Goal: Transaction & Acquisition: Obtain resource

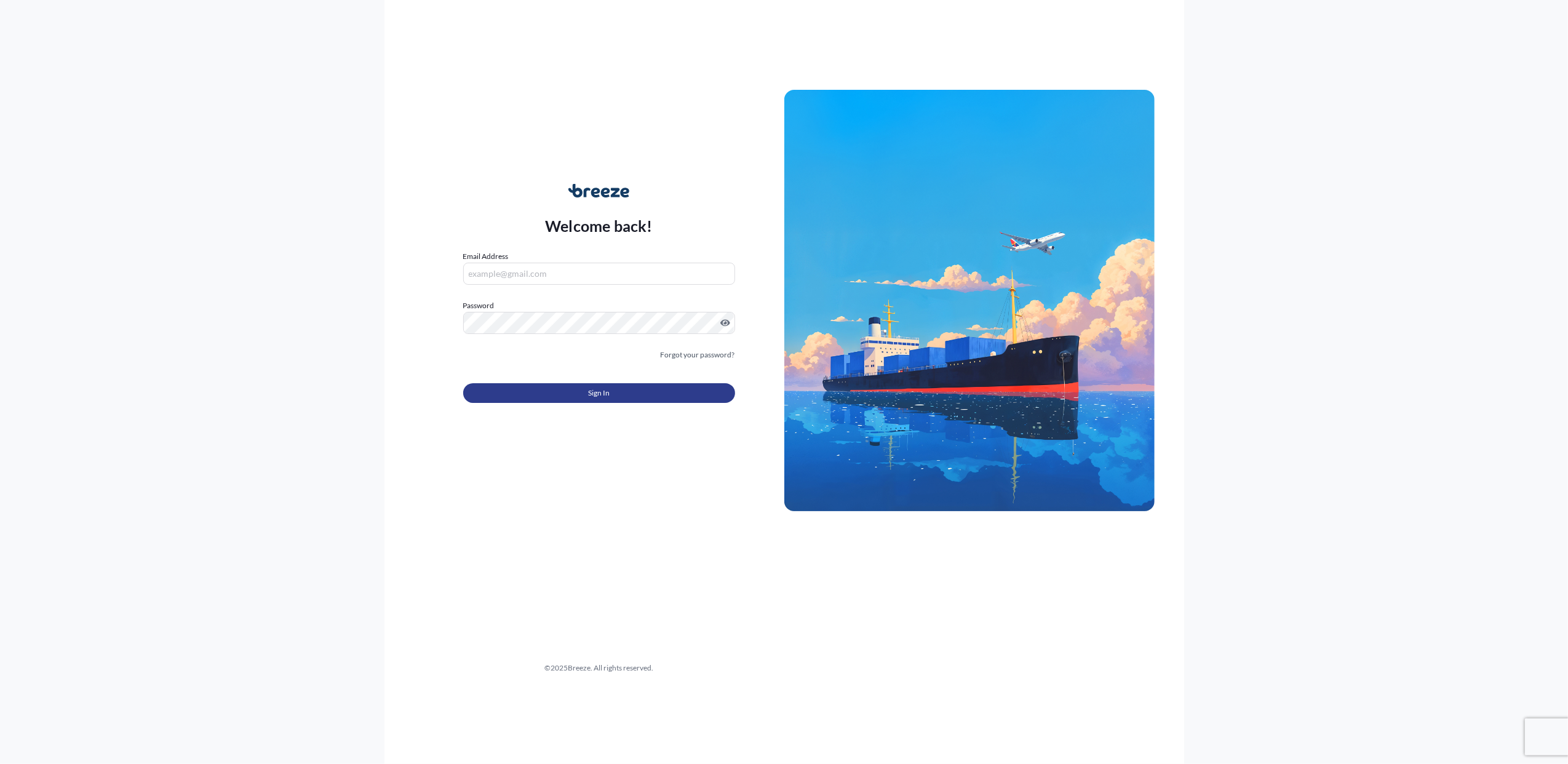
type input "[PERSON_NAME][EMAIL_ADDRESS][DOMAIN_NAME]"
click at [591, 390] on span "Sign In" at bounding box center [599, 393] width 22 height 12
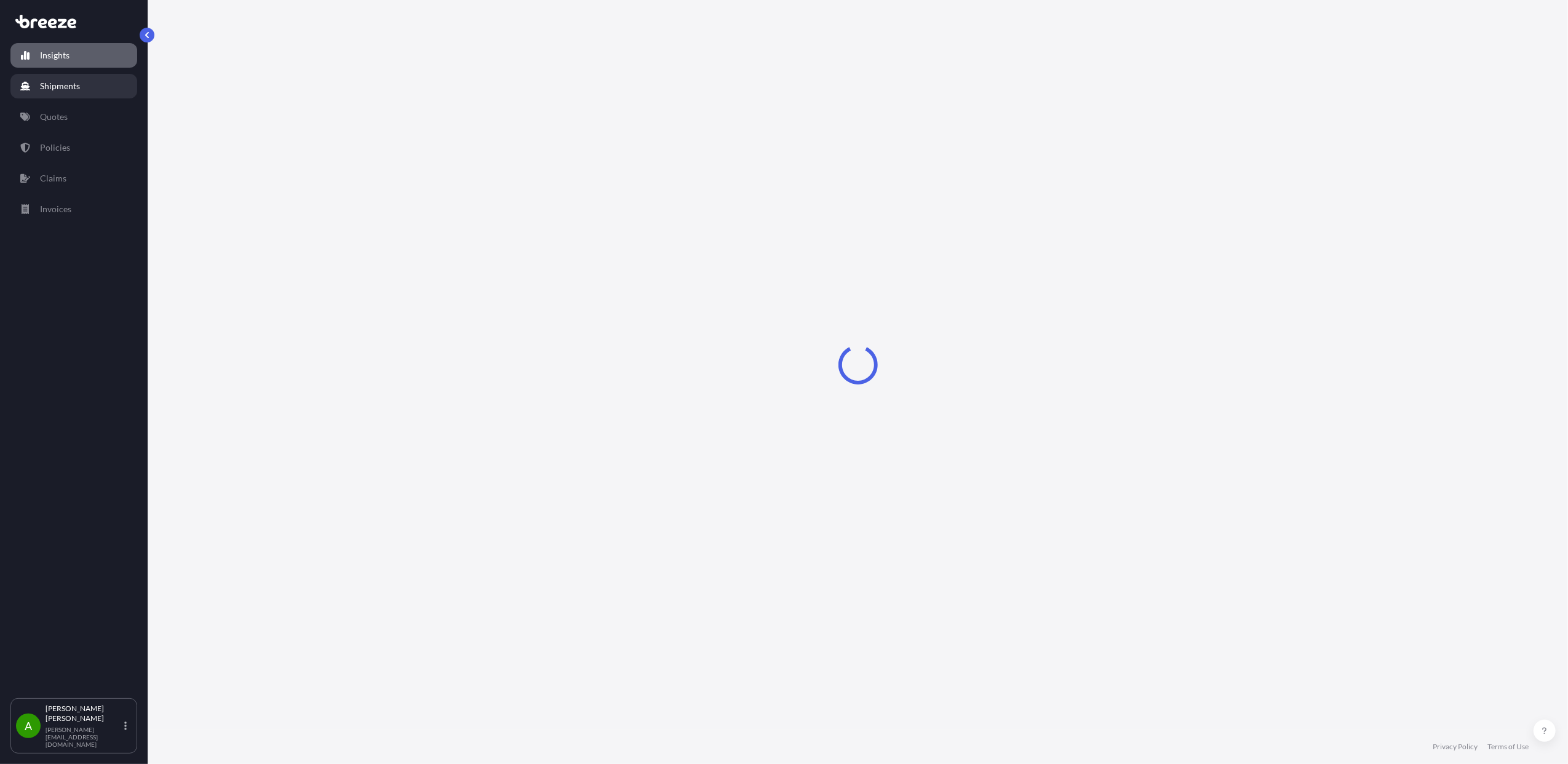
select select "2025"
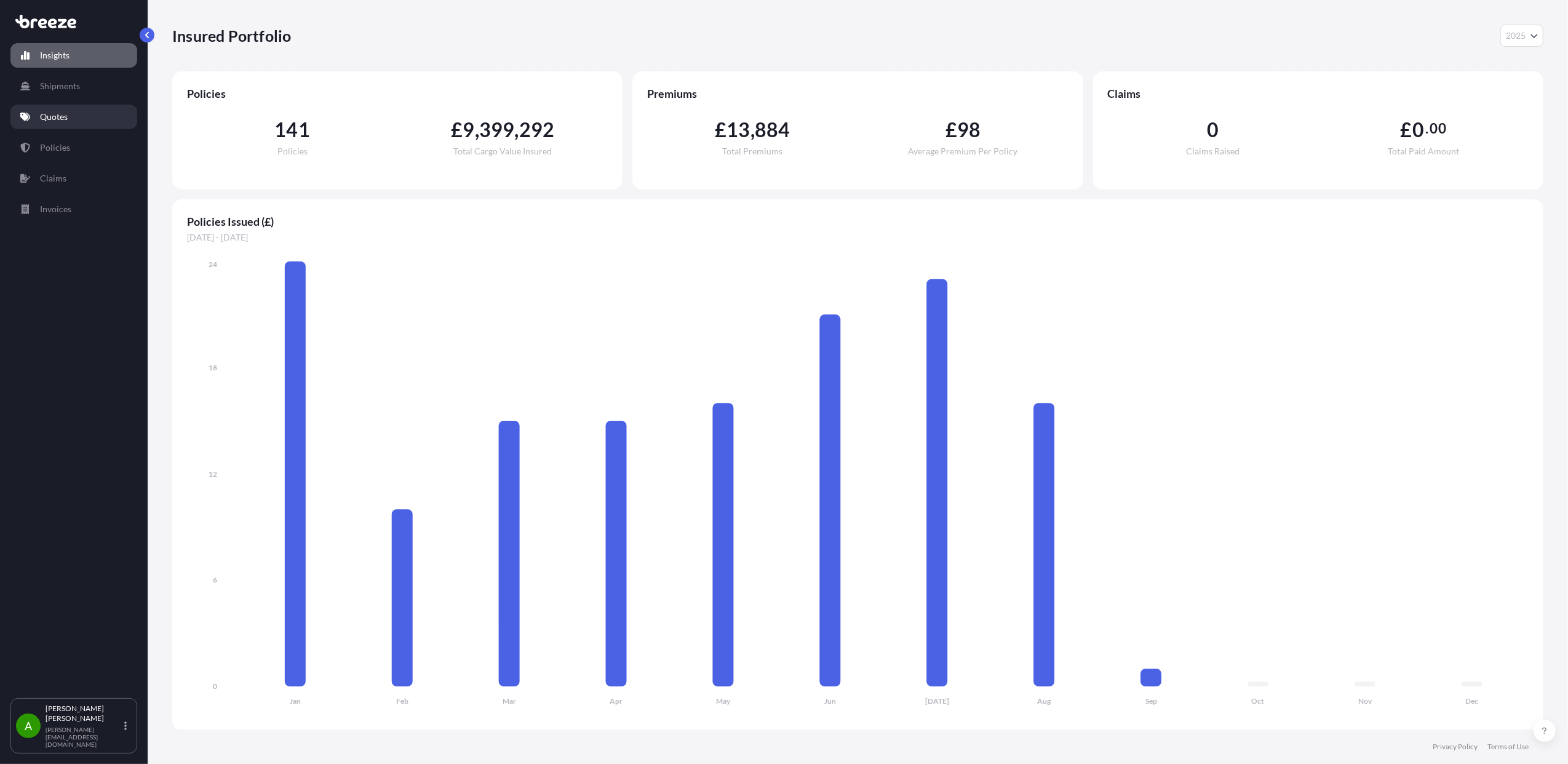
click at [60, 111] on p "Quotes" at bounding box center [54, 117] width 28 height 12
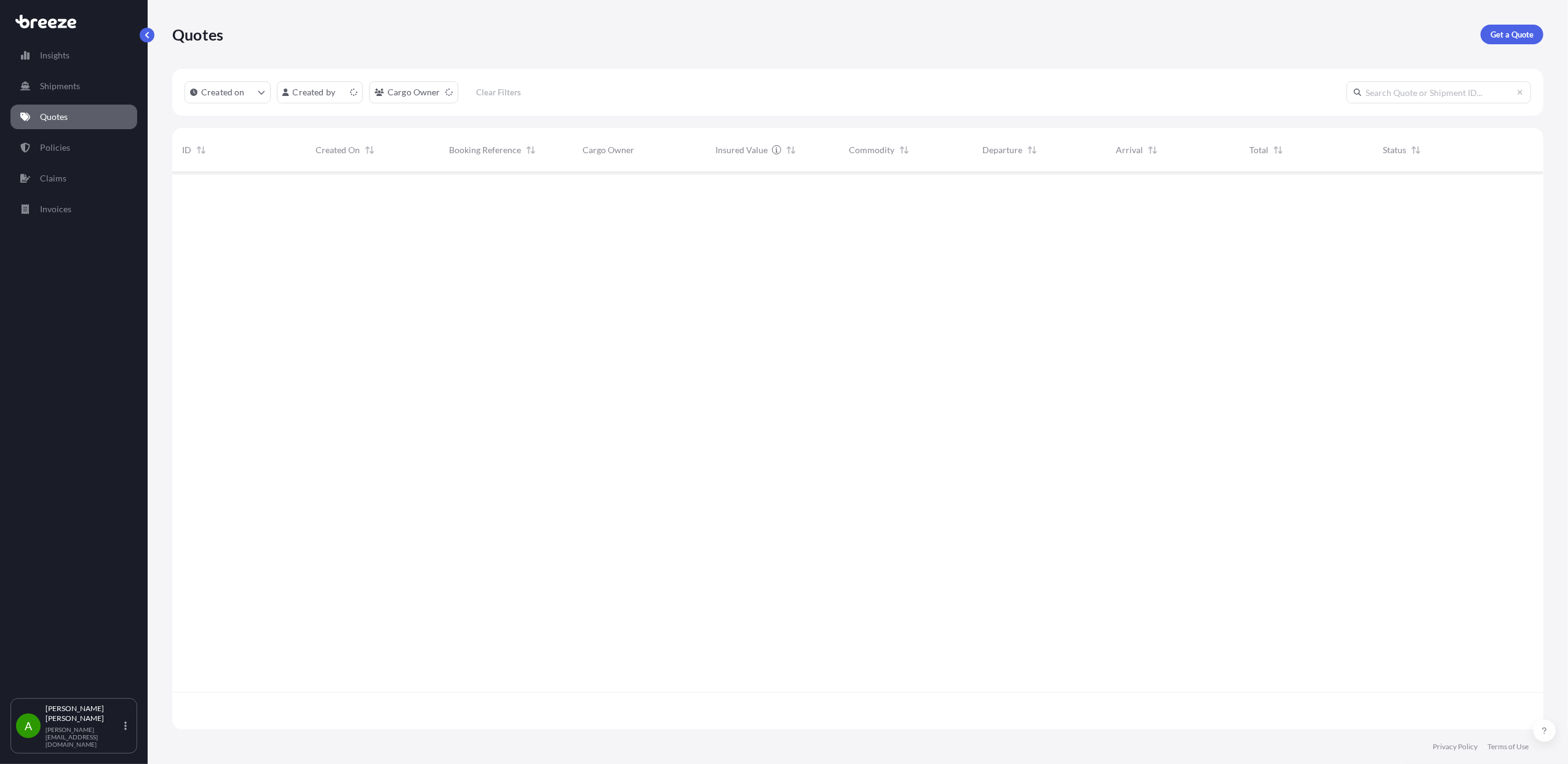
scroll to position [552, 1359]
click at [1499, 39] on p "Get a Quote" at bounding box center [1511, 34] width 43 height 12
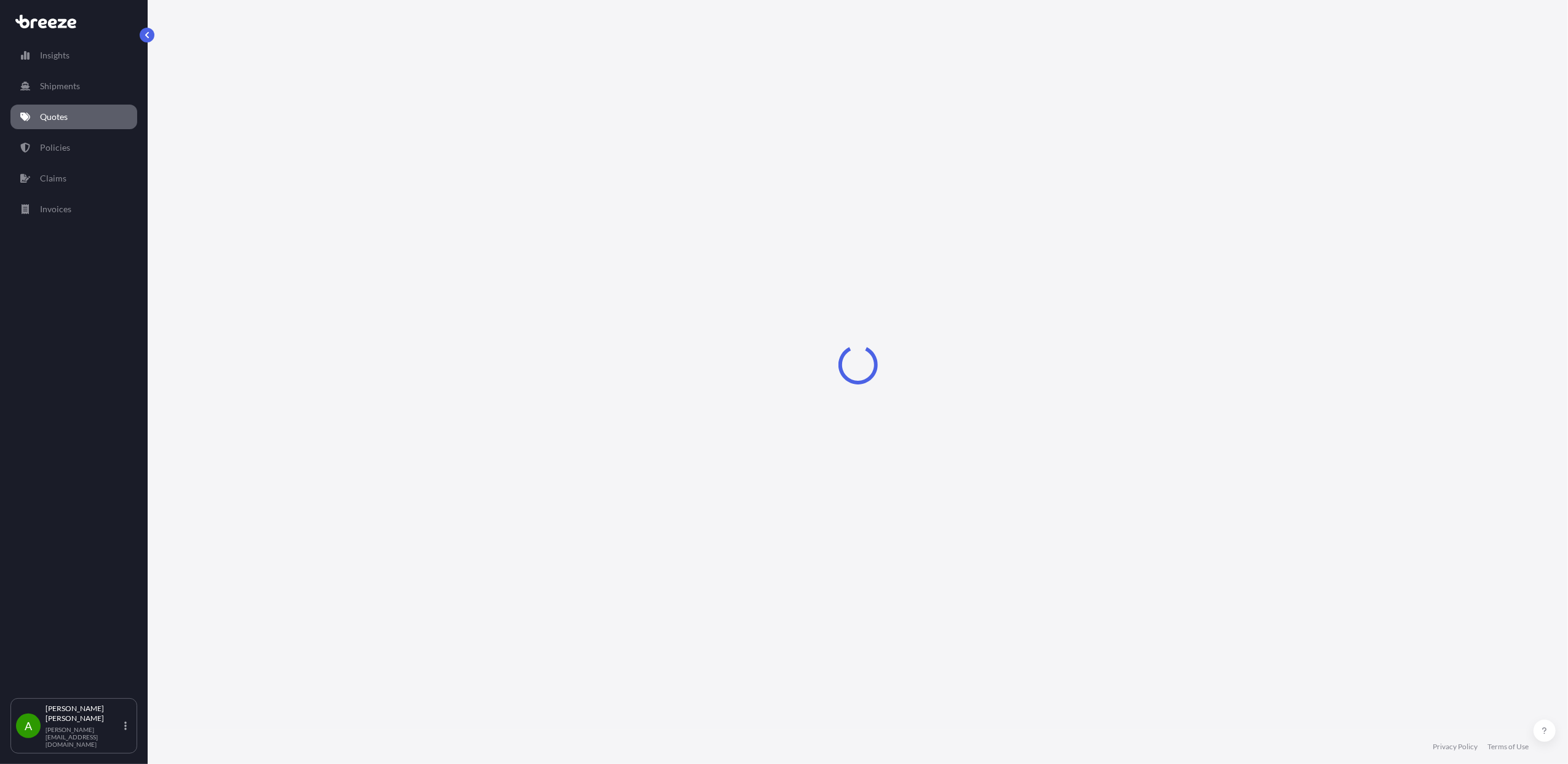
select select "Sea"
select select "1"
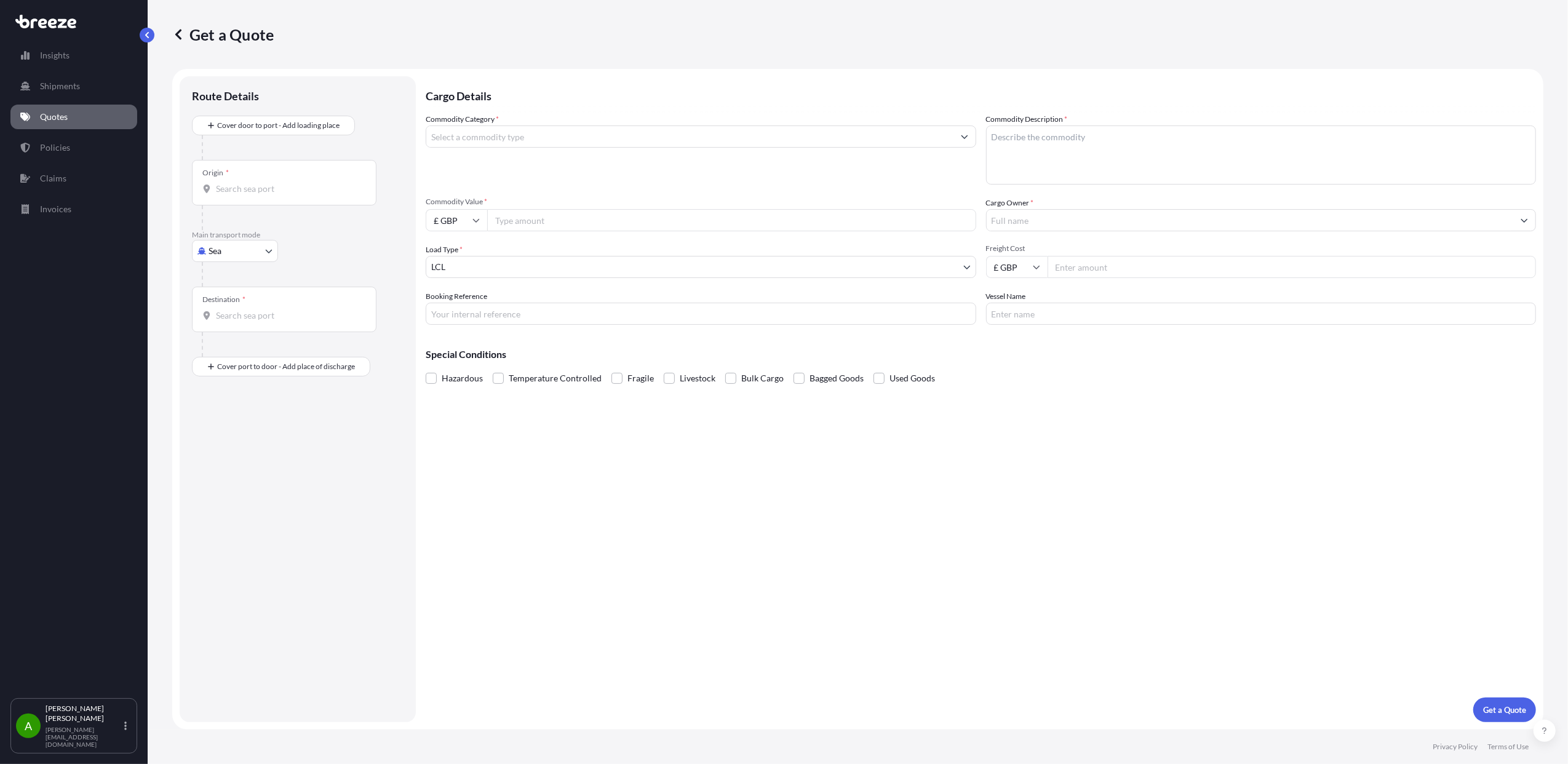
click at [268, 249] on body "Insights Shipments Quotes Policies Claims Invoices A [PERSON_NAME] [PERSON_NAME…" at bounding box center [784, 382] width 1568 height 764
click at [234, 328] on span "Road" at bounding box center [225, 327] width 20 height 12
select select "Road"
click at [242, 150] on input "Origin *" at bounding box center [288, 149] width 145 height 12
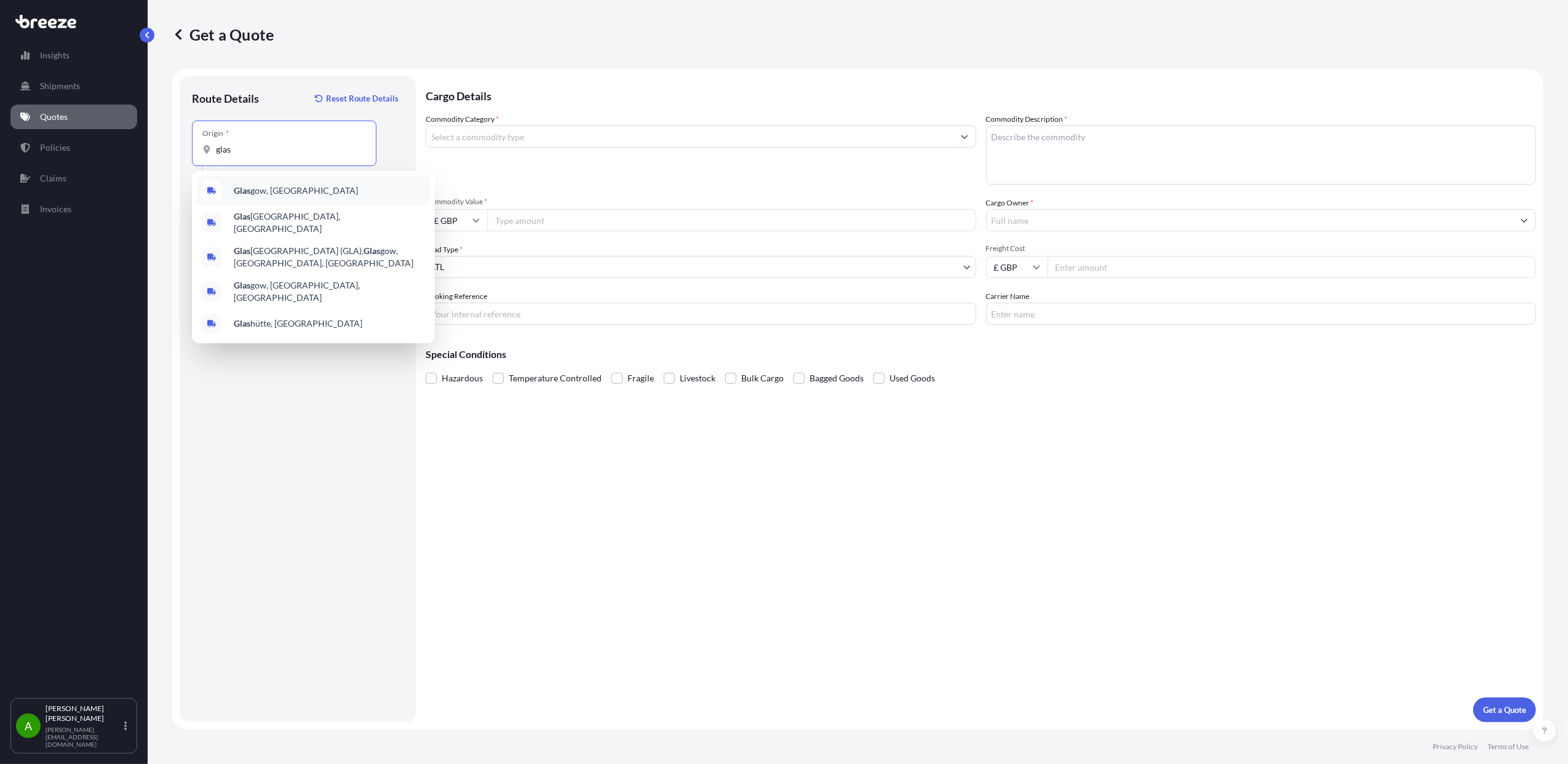
click at [297, 193] on div "Glas gow, [GEOGRAPHIC_DATA]" at bounding box center [313, 190] width 233 height 29
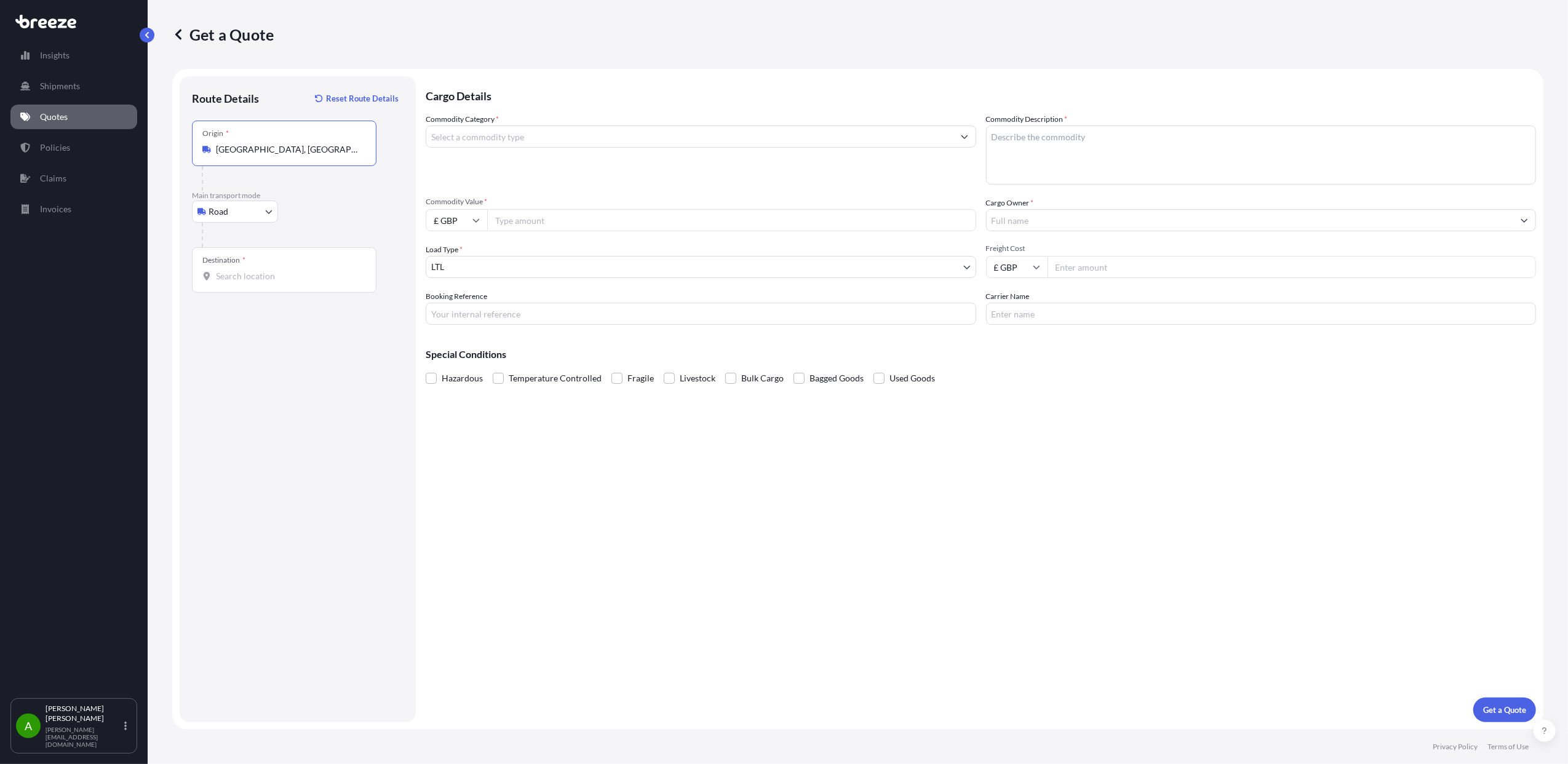
type input "[GEOGRAPHIC_DATA], [GEOGRAPHIC_DATA]"
click at [276, 270] on input "Destination *" at bounding box center [288, 276] width 145 height 12
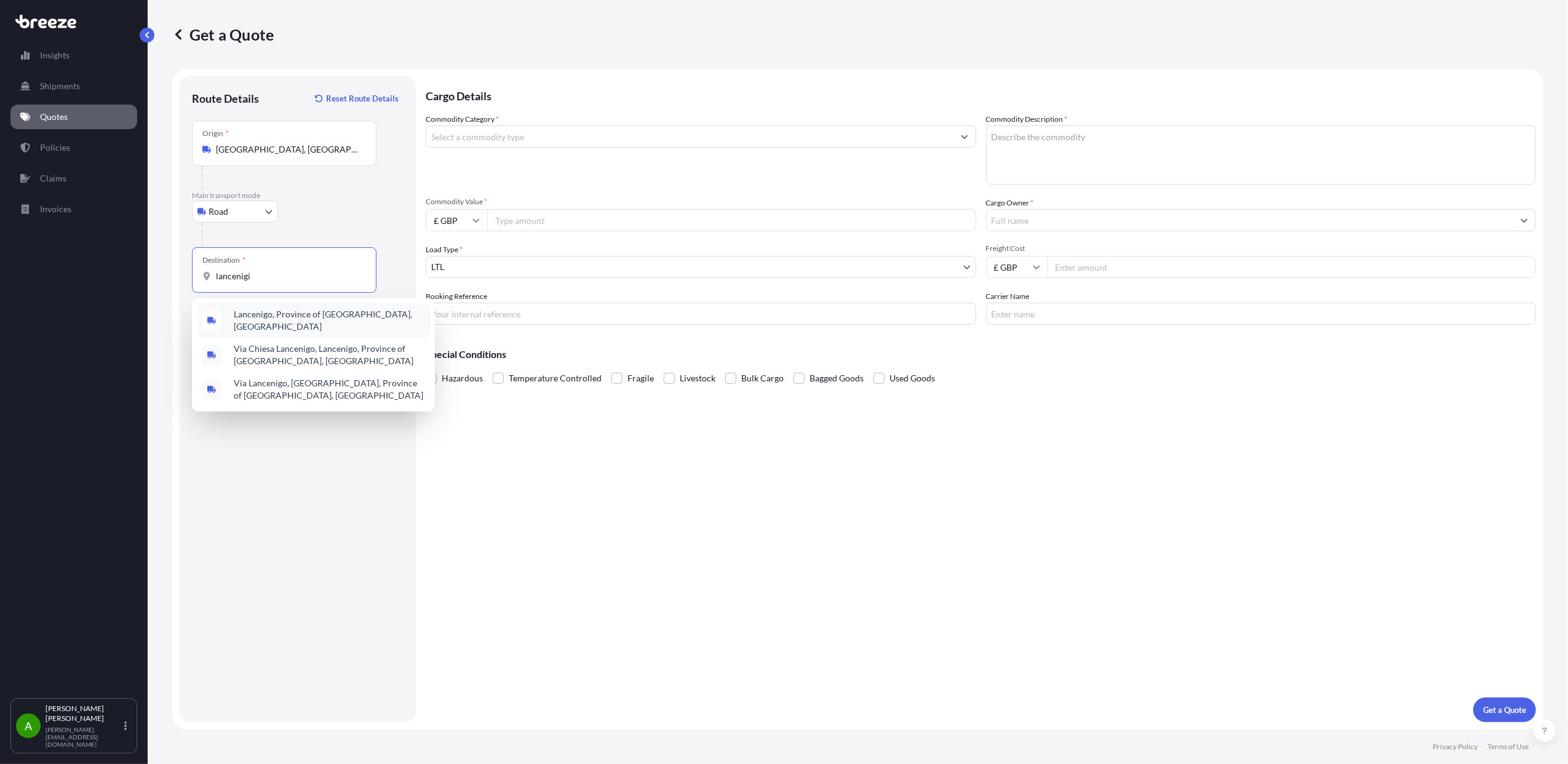
click at [287, 316] on span "Lancenigo, Province of [GEOGRAPHIC_DATA], [GEOGRAPHIC_DATA]" at bounding box center [329, 320] width 191 height 25
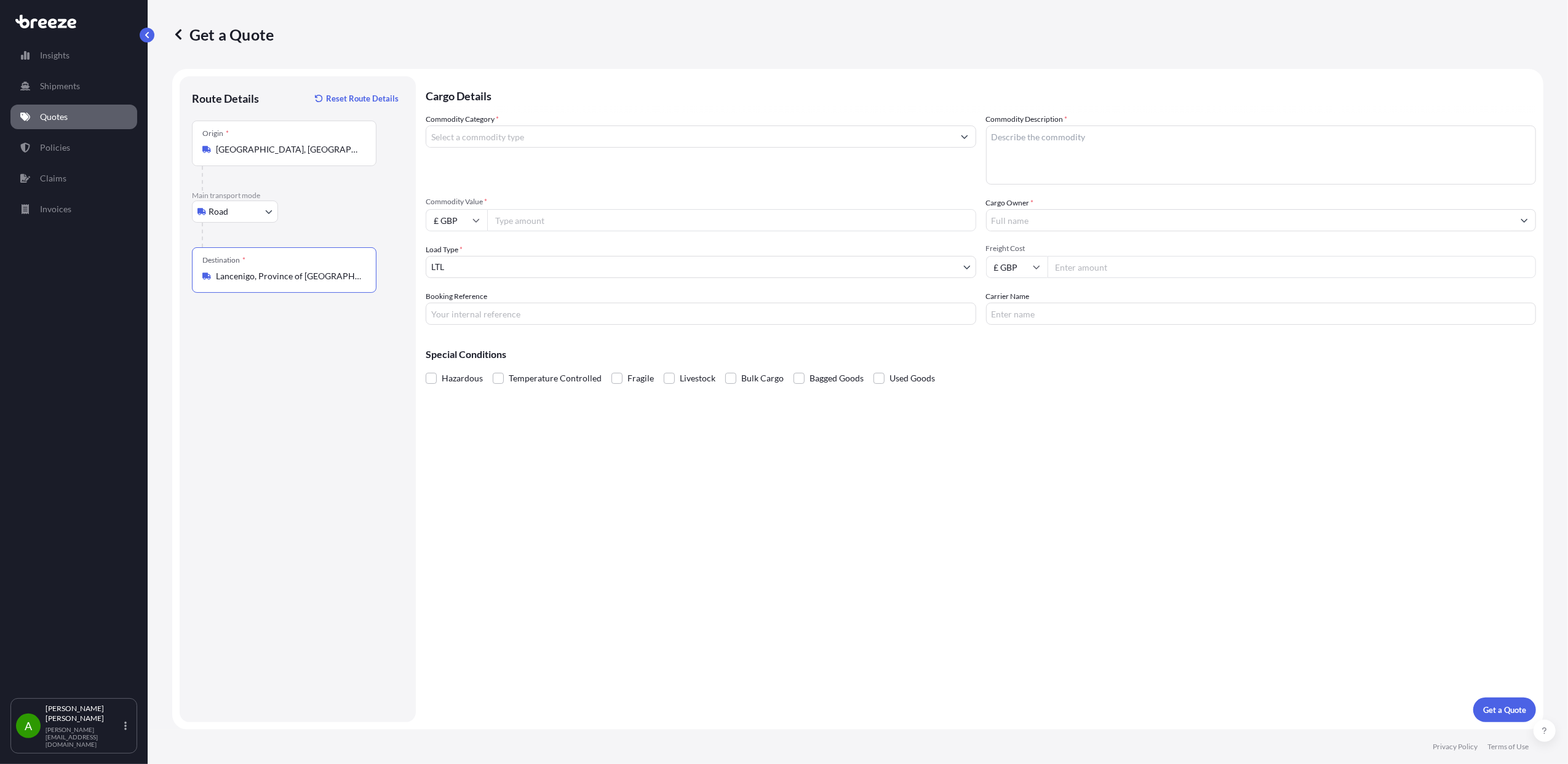
type input "Lancenigo, Province of [GEOGRAPHIC_DATA], [GEOGRAPHIC_DATA]"
click at [510, 144] on input "Commodity Category *" at bounding box center [690, 136] width 527 height 22
type input "Boilers, Turbines, Industrial Machinery and Mechanical Appliances"
click at [529, 224] on input "Commodity Value *" at bounding box center [732, 220] width 489 height 22
type input "84200"
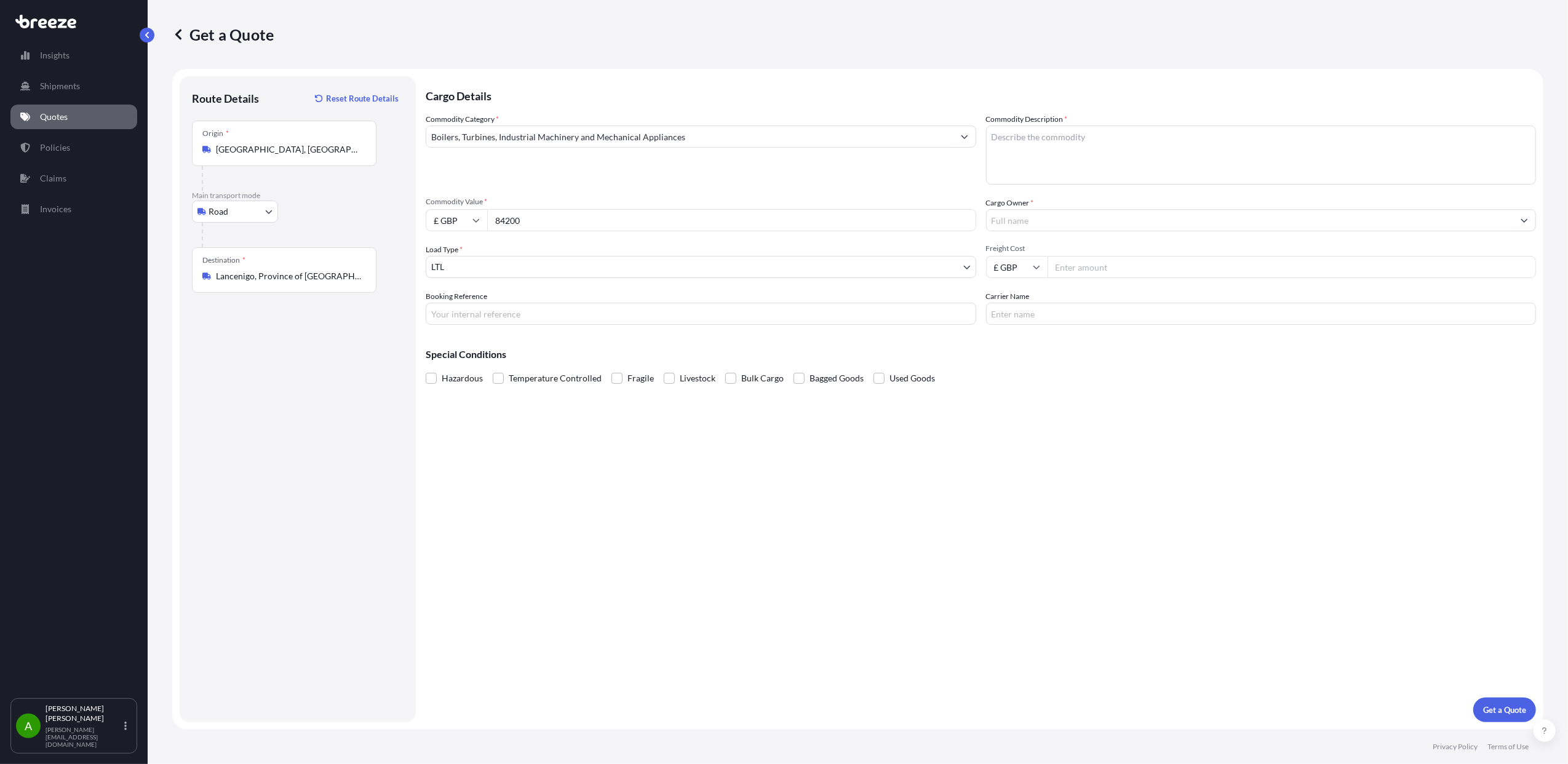
click at [581, 254] on div "Load Type * LTL" at bounding box center [701, 261] width 550 height 35
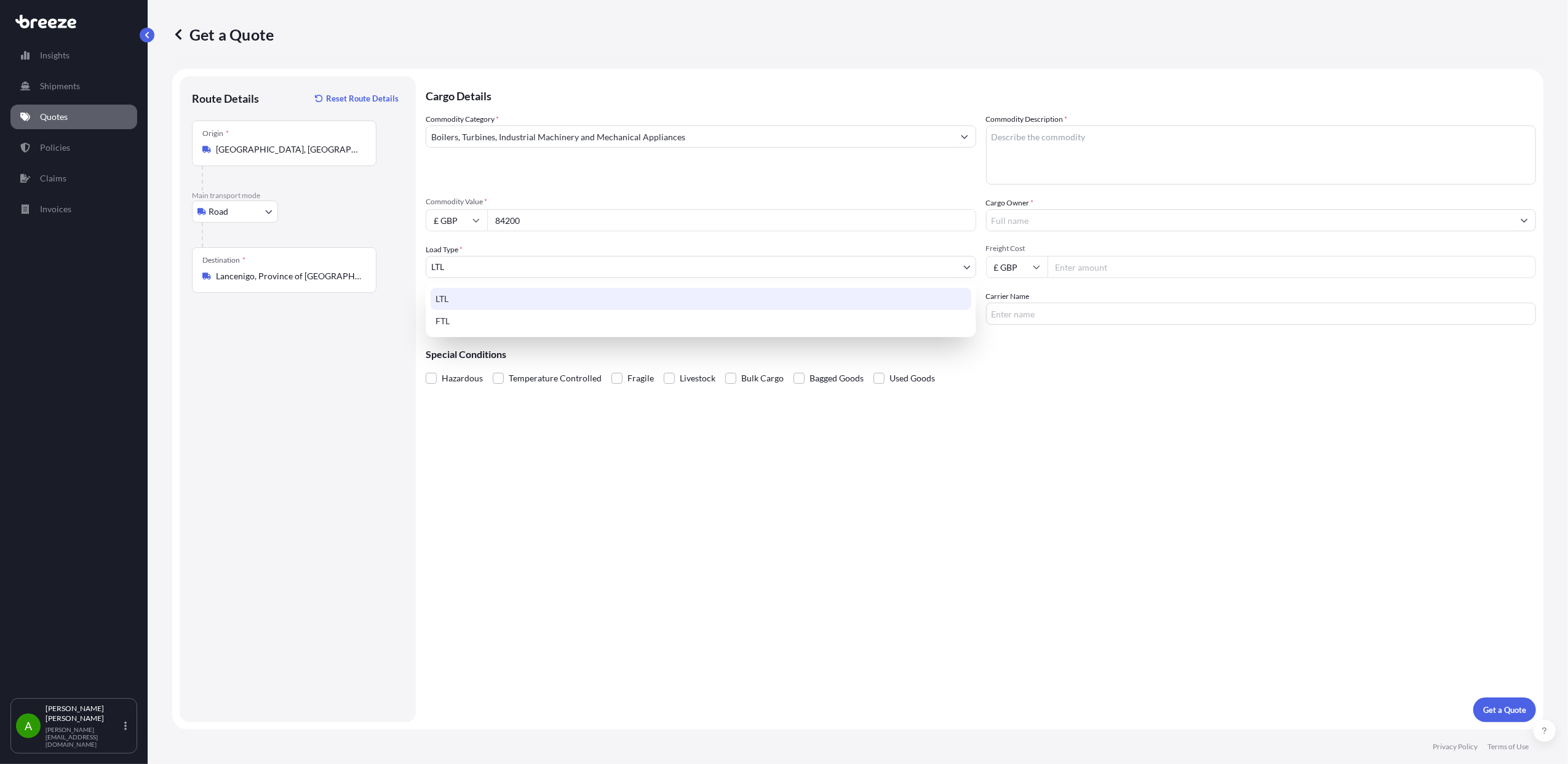
click at [510, 263] on body "Insights Shipments Quotes Policies Claims Invoices A [PERSON_NAME] [PERSON_NAME…" at bounding box center [784, 382] width 1568 height 764
click at [497, 316] on div "FTL" at bounding box center [701, 321] width 541 height 22
select select "2"
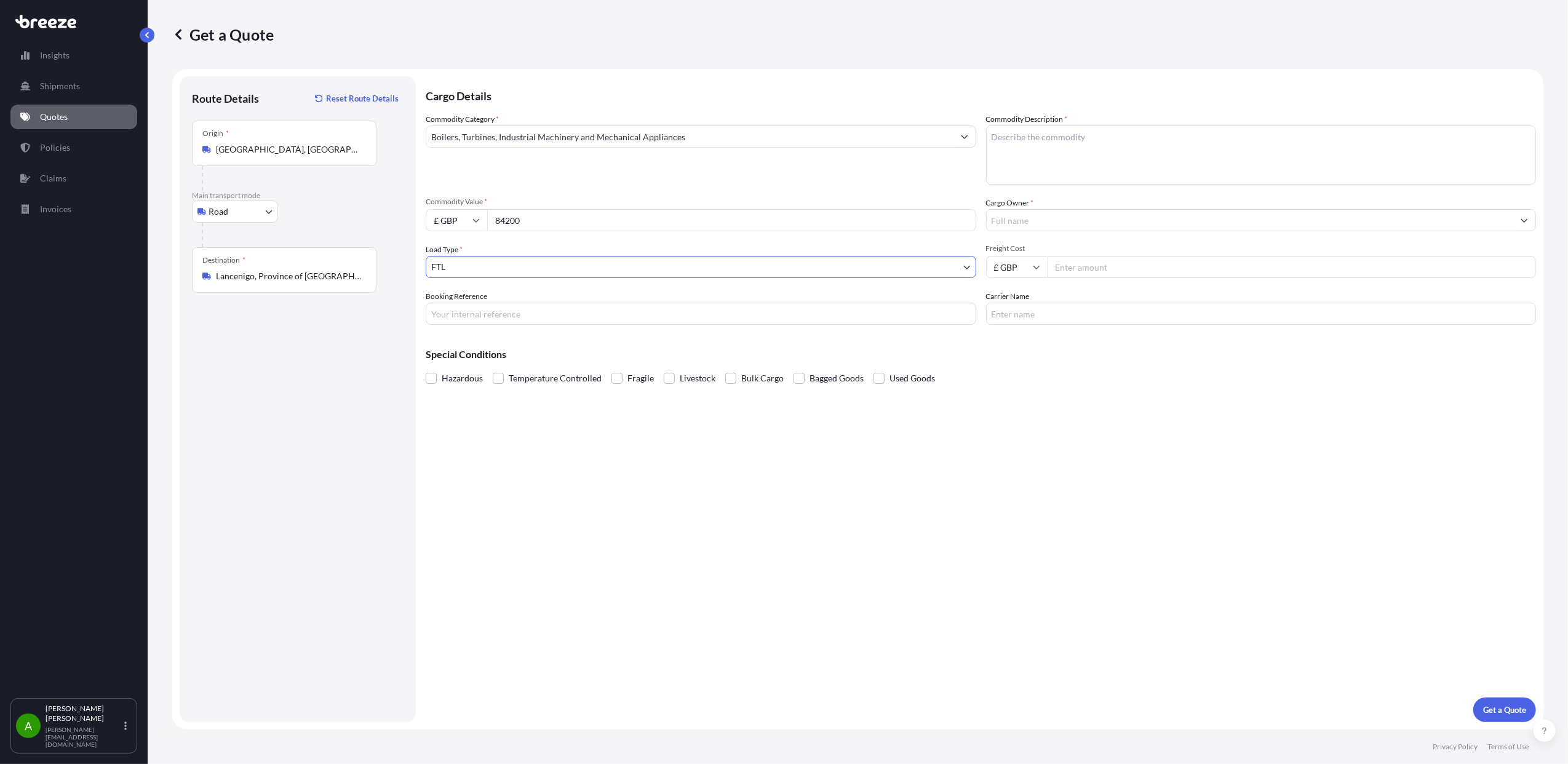
click at [534, 315] on input "Booking Reference" at bounding box center [701, 313] width 550 height 22
type input "E"
type input "A"
click at [573, 316] on input "Booking Reference" at bounding box center [701, 313] width 550 height 22
type input "AE20389"
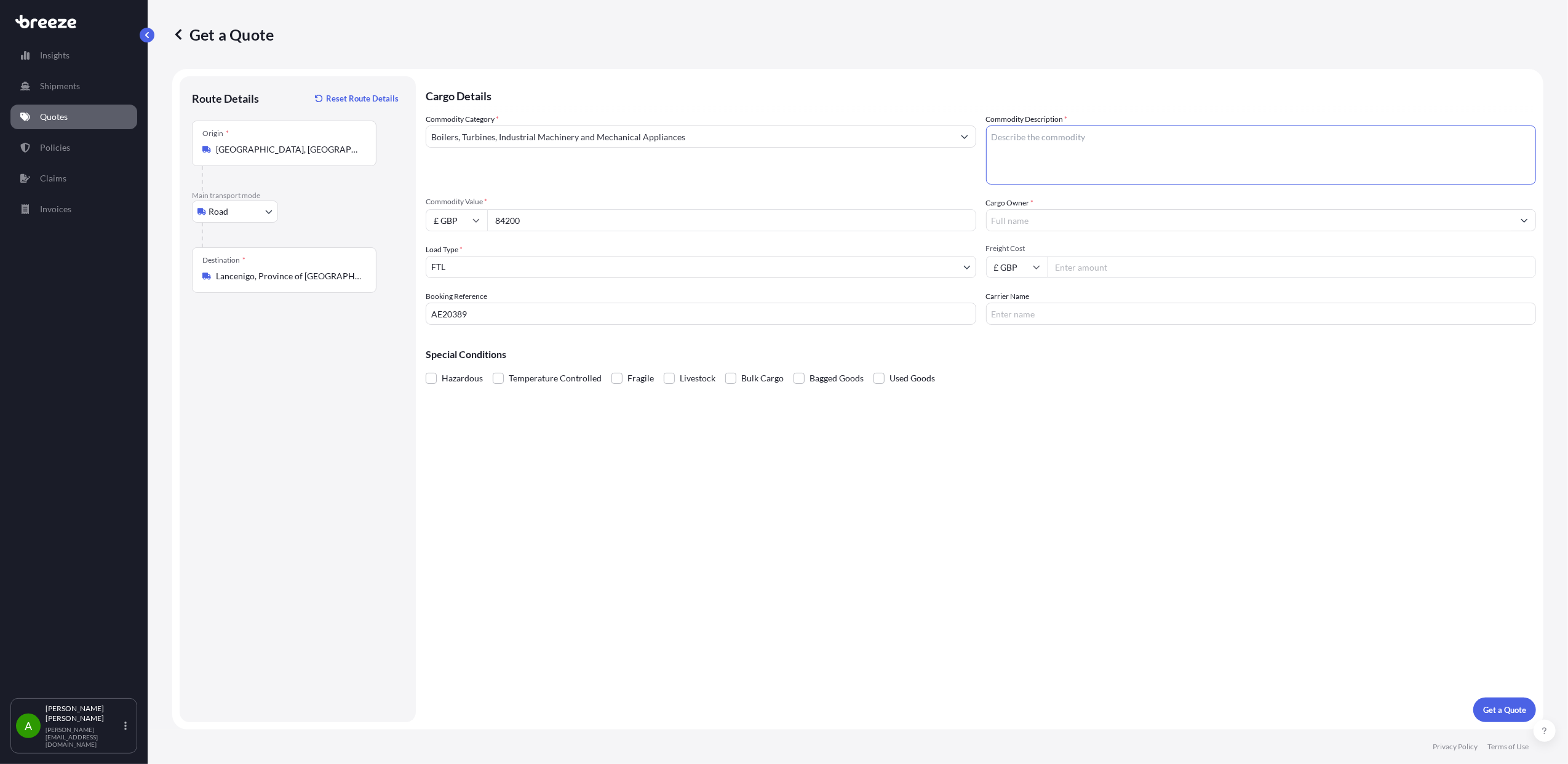
click at [1046, 131] on textarea "Commodity Description *" at bounding box center [1261, 155] width 550 height 59
click at [1143, 149] on textarea "Commodity Description *" at bounding box center [1261, 155] width 550 height 59
type textarea "p"
type textarea "PUMPS"
click at [1005, 221] on input "Cargo Owner *" at bounding box center [1250, 220] width 527 height 22
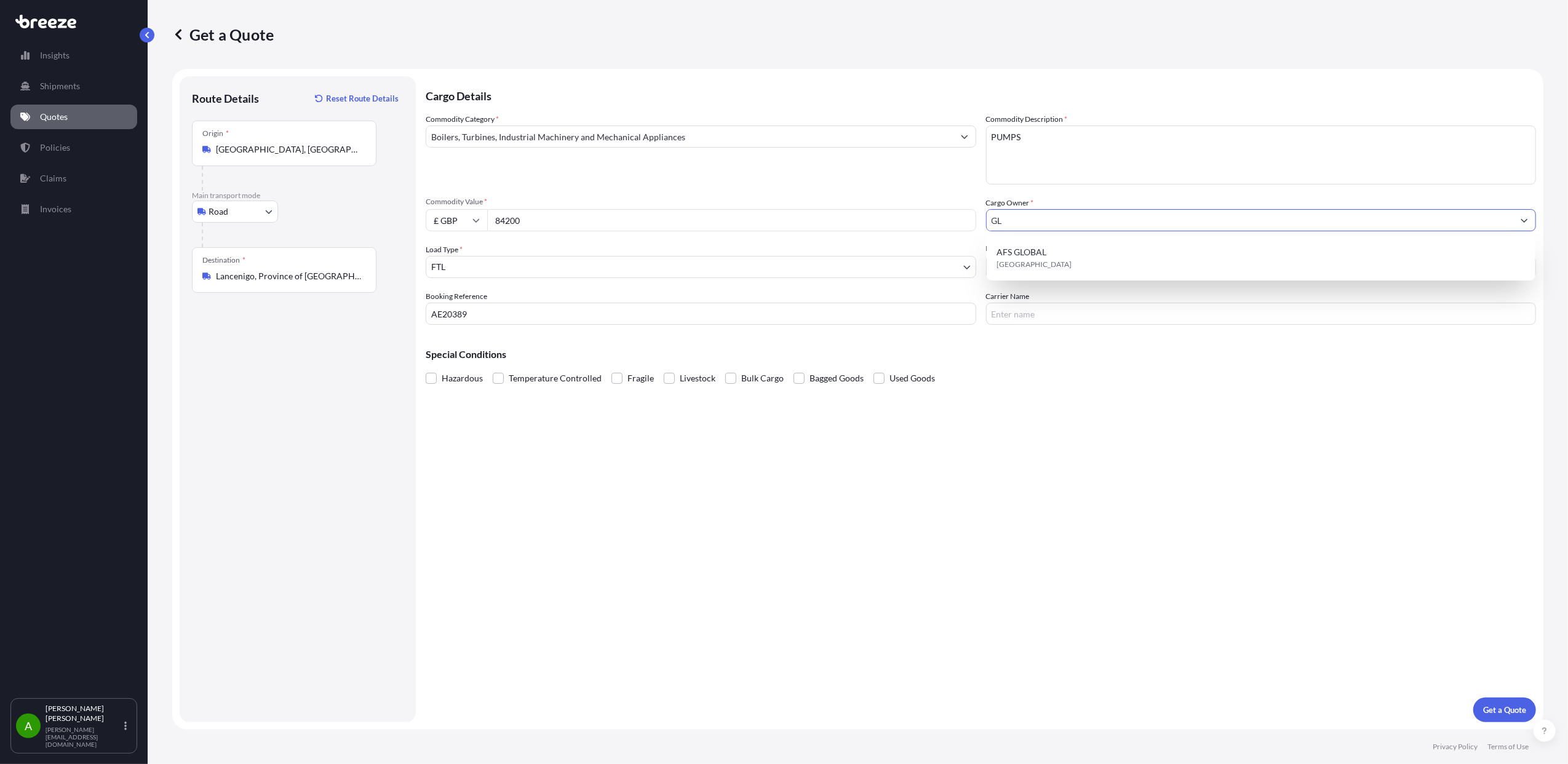
type input "G"
click at [1034, 257] on span "[PERSON_NAME] Union" at bounding box center [1043, 252] width 94 height 12
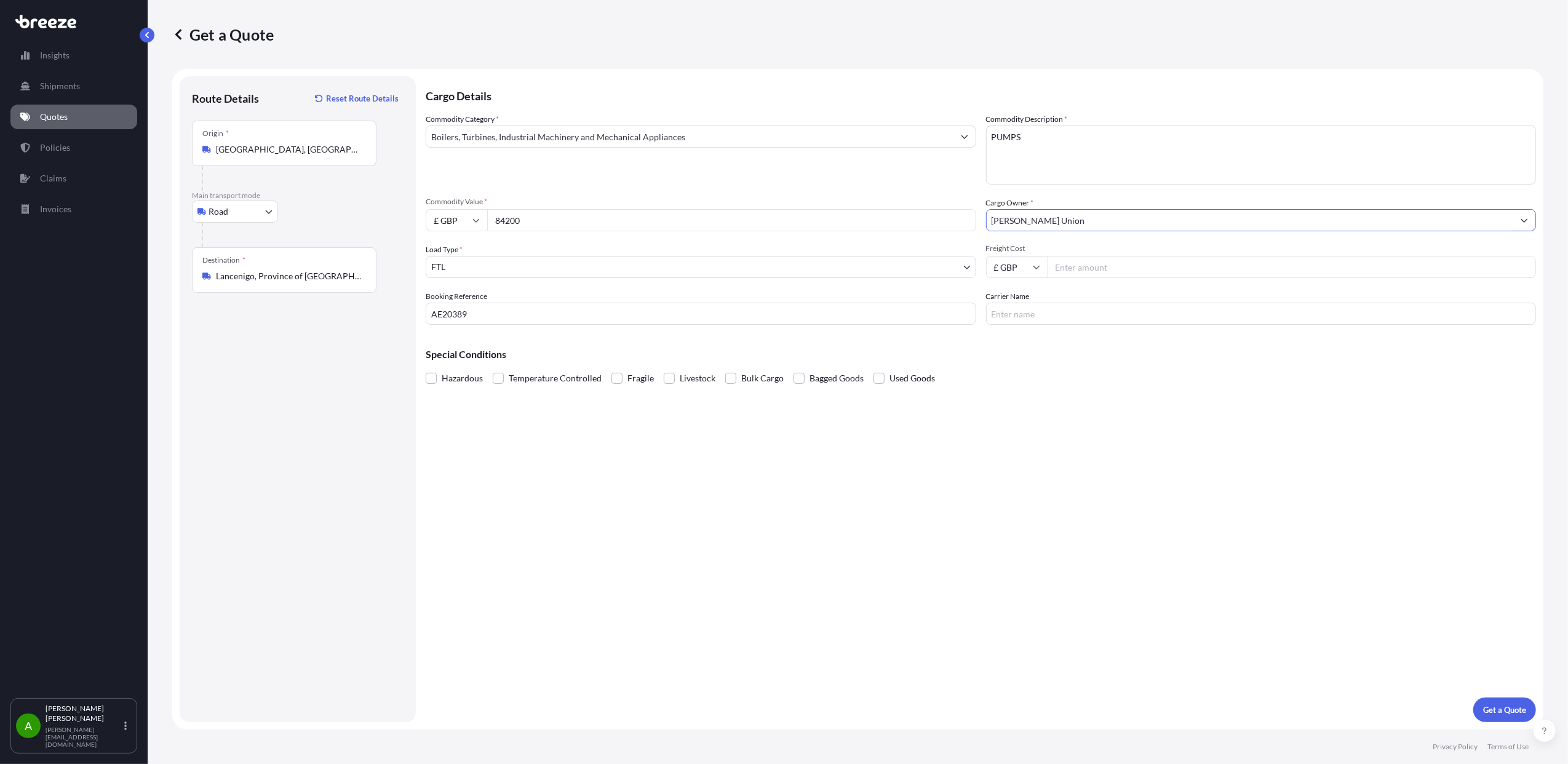
type input "[PERSON_NAME] Union"
click at [1076, 267] on input "Freight Cost" at bounding box center [1292, 266] width 489 height 22
type input "3795"
click at [1107, 311] on input "Carrier Name" at bounding box center [1261, 313] width 550 height 22
type input "FREIGHTNORDIC LTD"
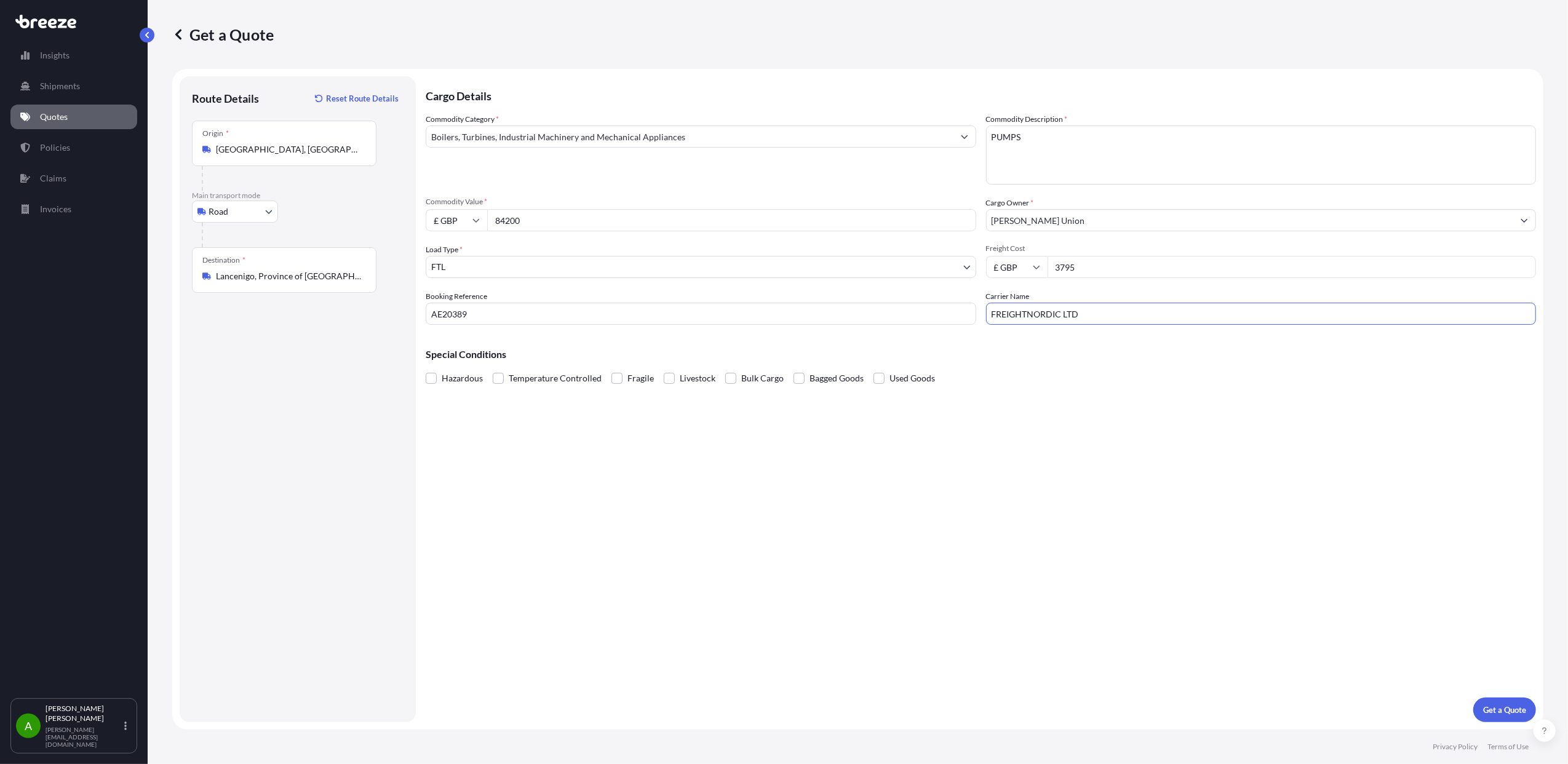
click at [1098, 266] on input "3795" at bounding box center [1292, 266] width 489 height 22
type input "3"
type input "4025"
click at [1503, 710] on p "Get a Quote" at bounding box center [1504, 710] width 43 height 12
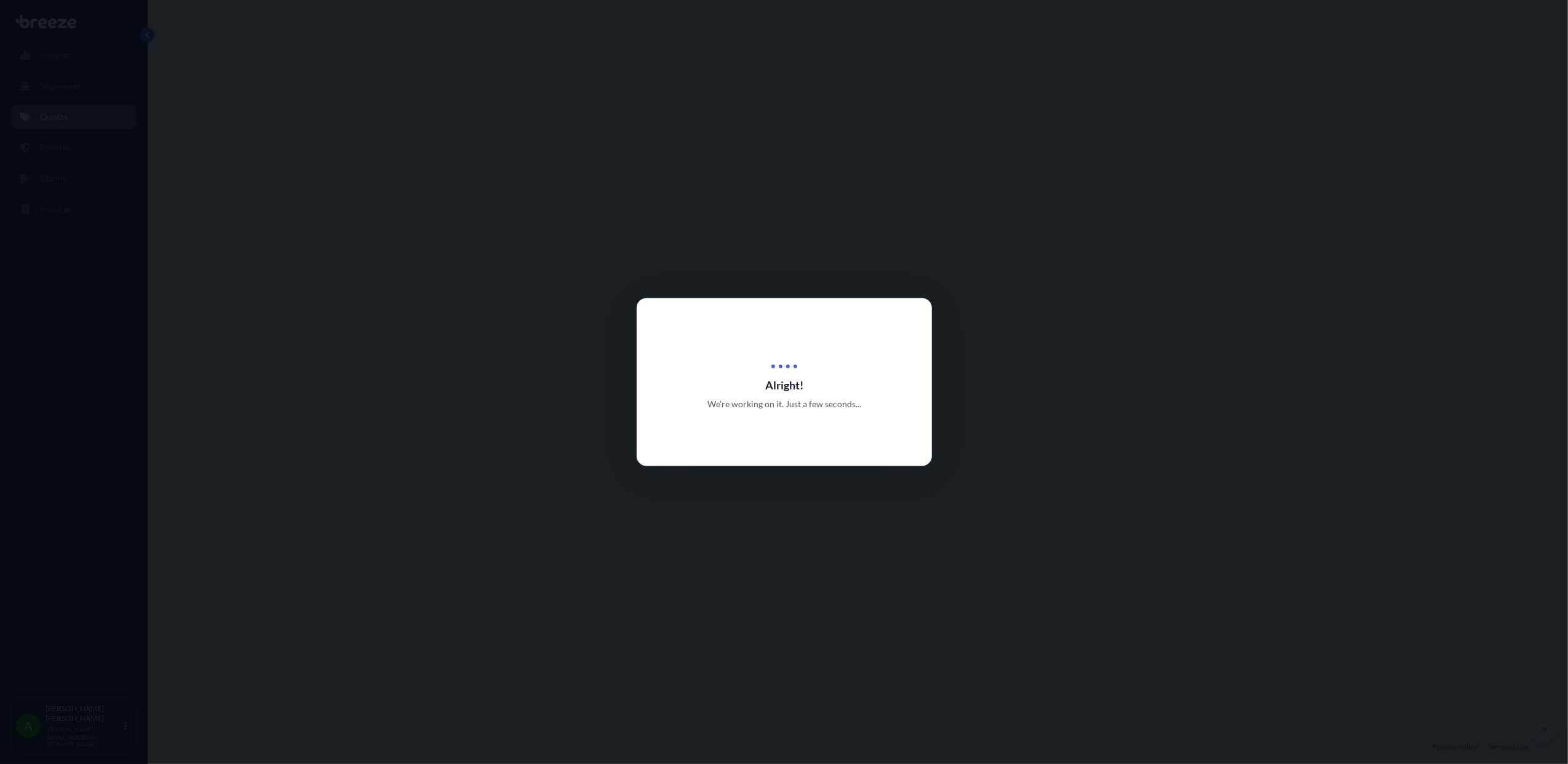
select select "Road"
select select "2"
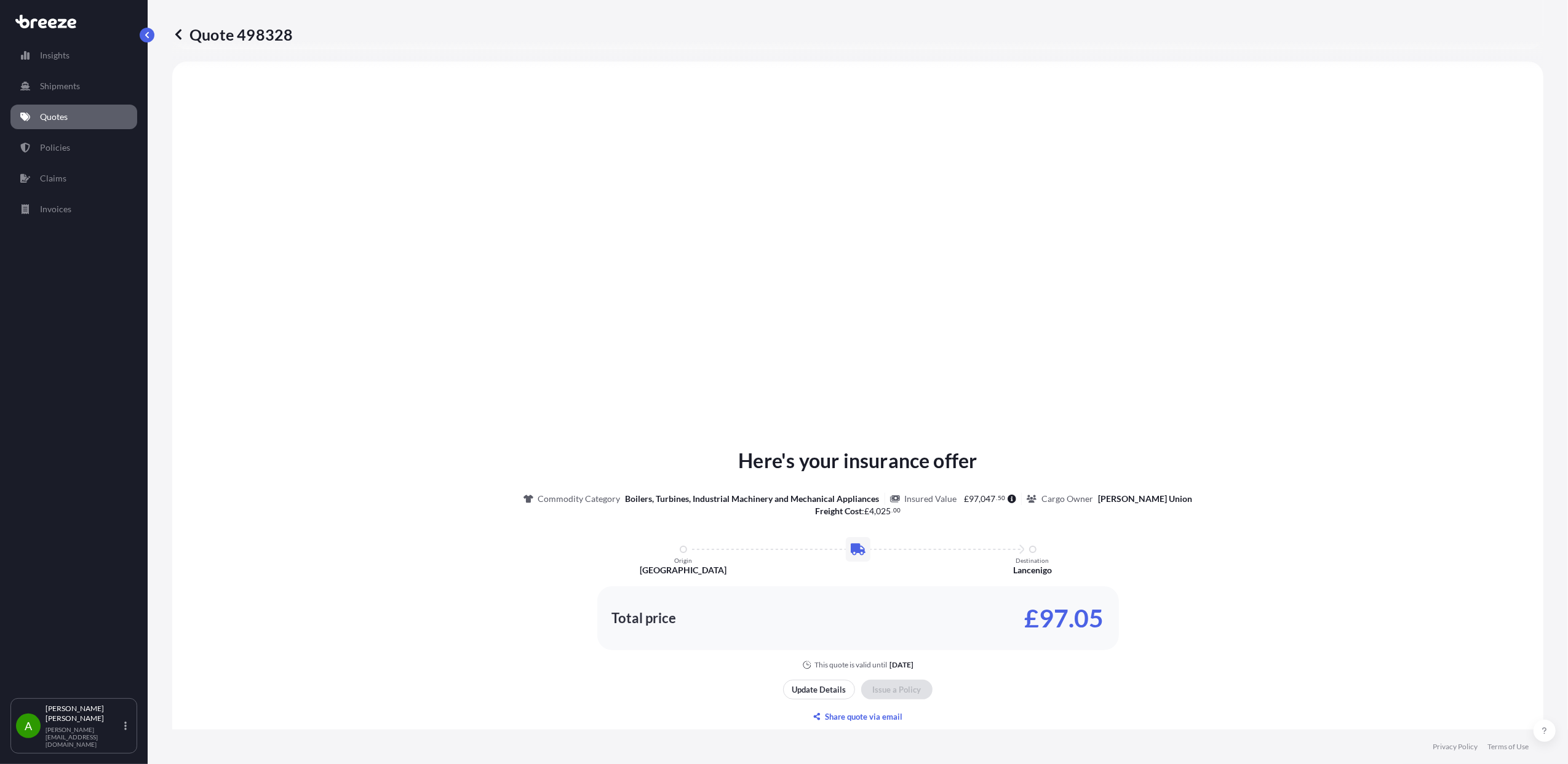
scroll to position [1188, 0]
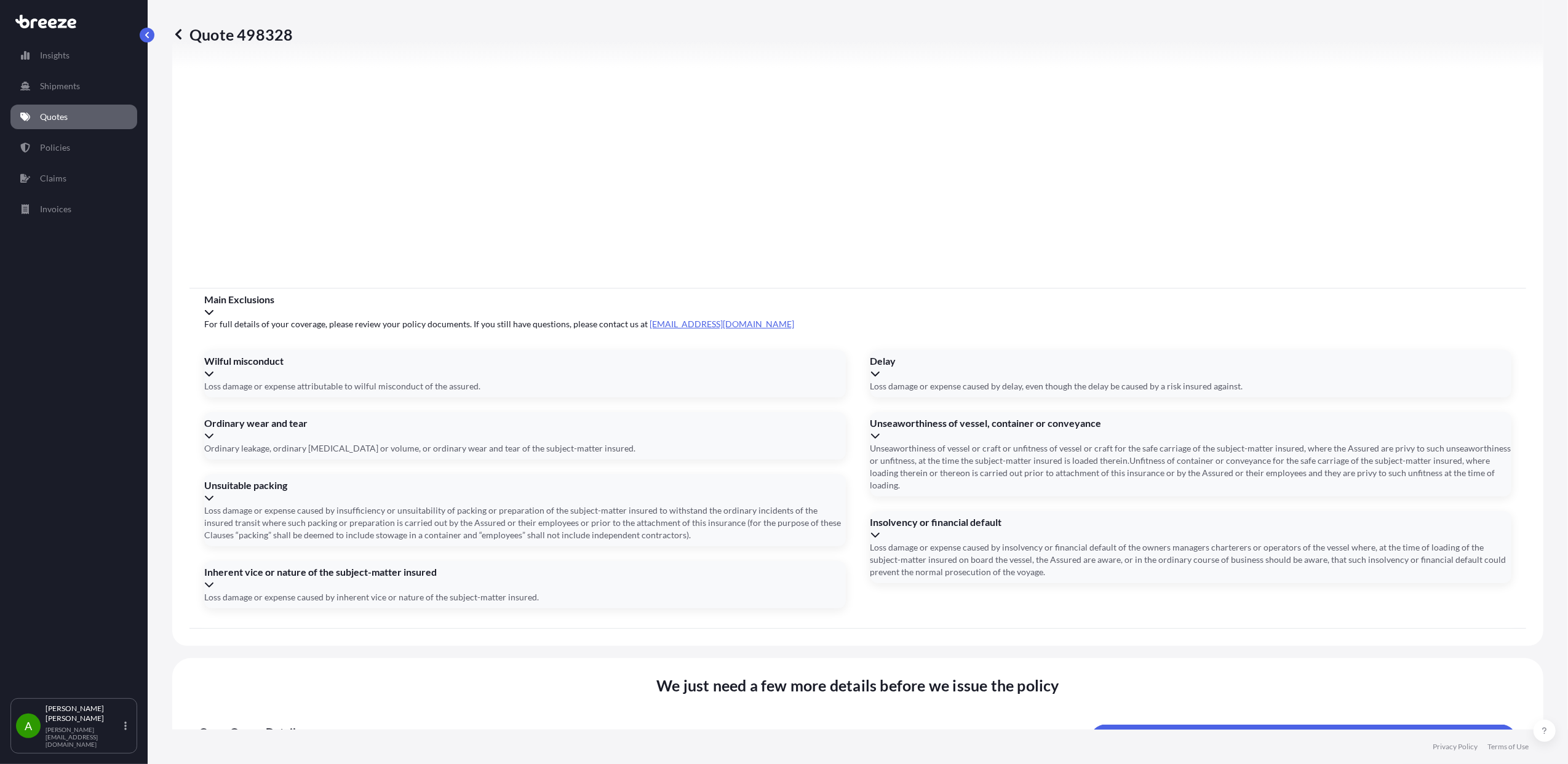
click at [328, 427] on button "8" at bounding box center [325, 421] width 20 height 20
type input "[DATE]"
click at [873, 427] on button "12" at bounding box center [863, 421] width 20 height 20
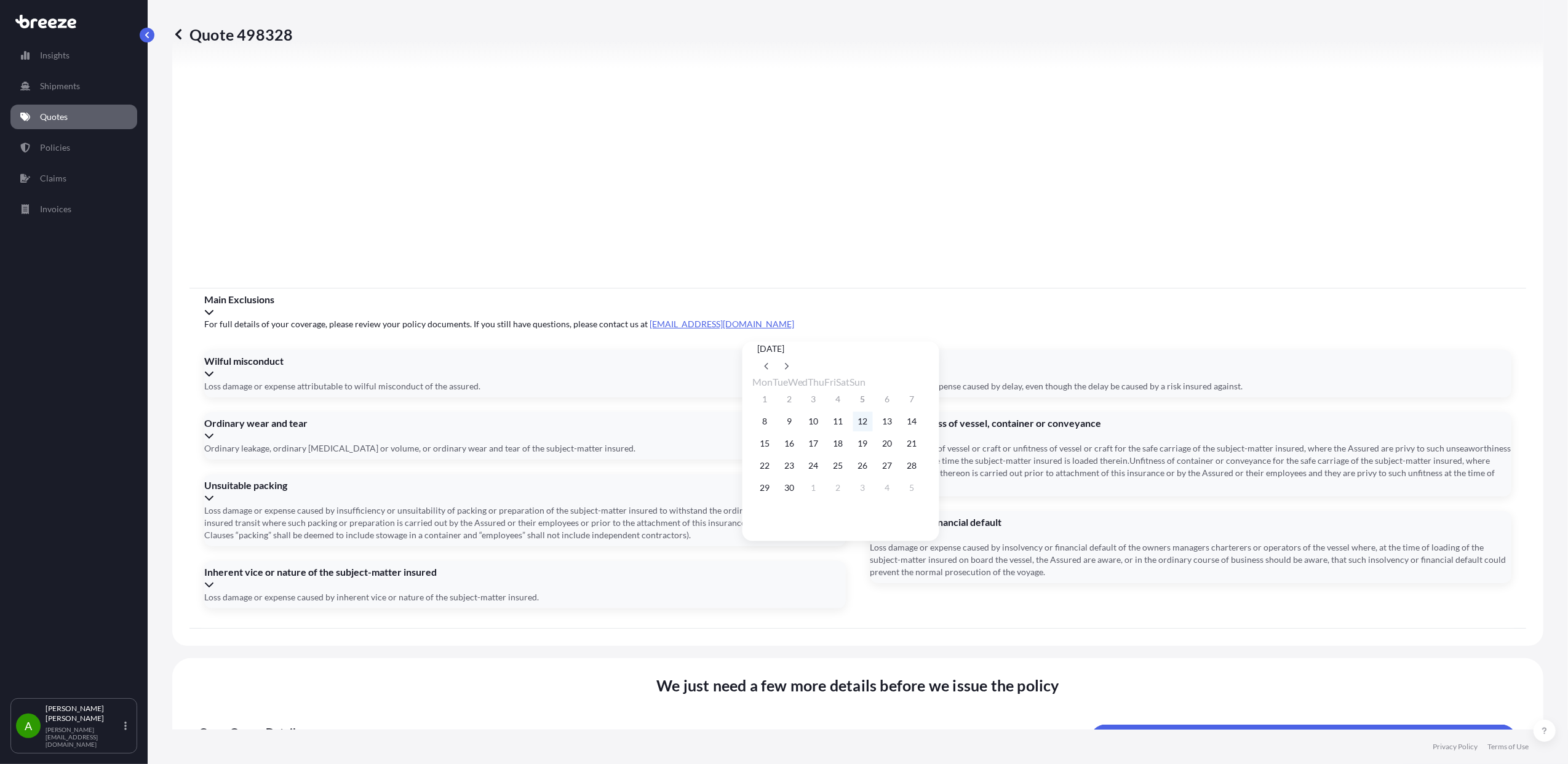
type input "[DATE]"
type input "U"
type input "TBA / UNKNOWN"
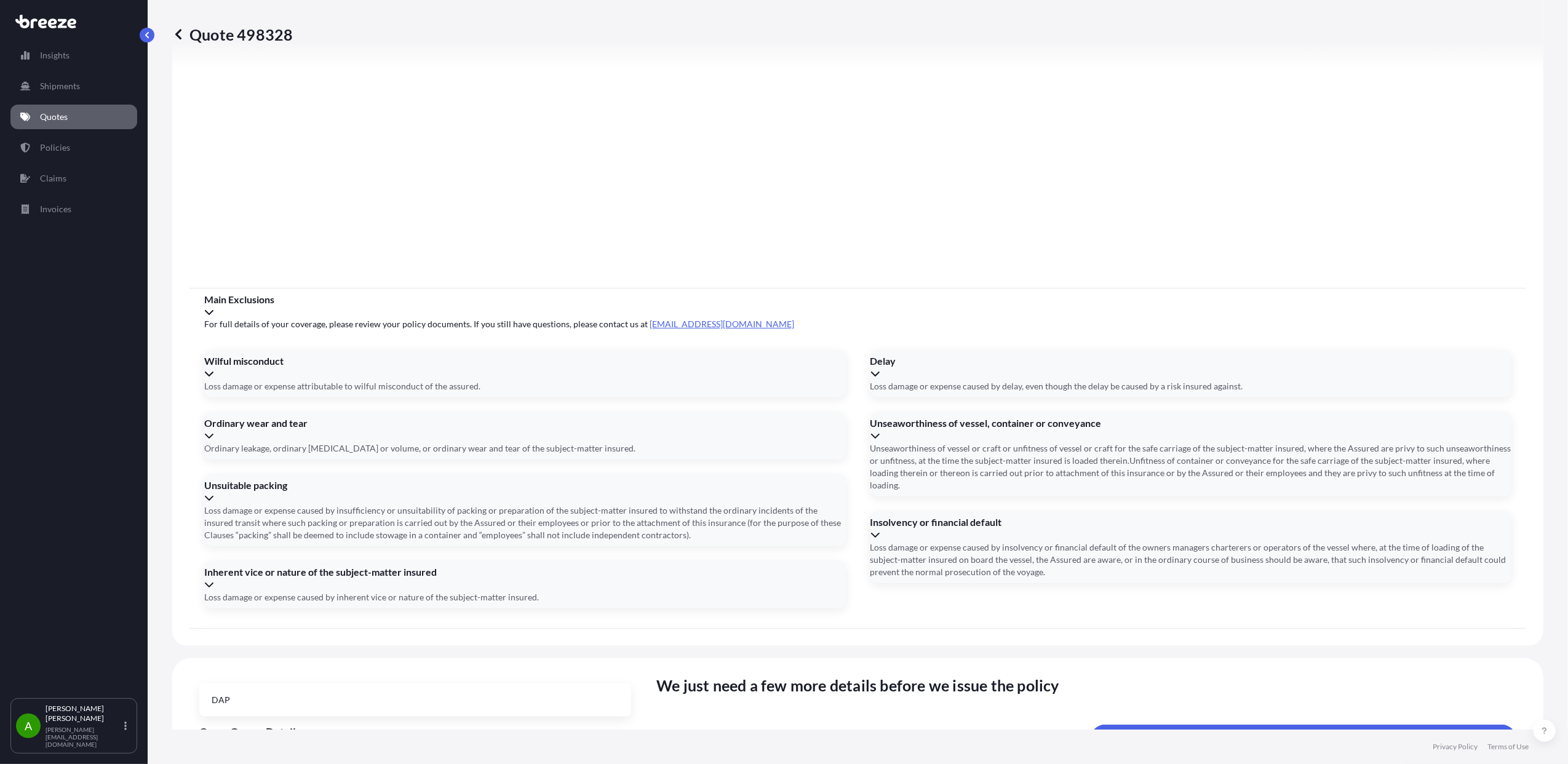
type input "DAP"
click at [539, 695] on li "DAP" at bounding box center [414, 700] width 422 height 23
type input "TBA UNKNOWN"
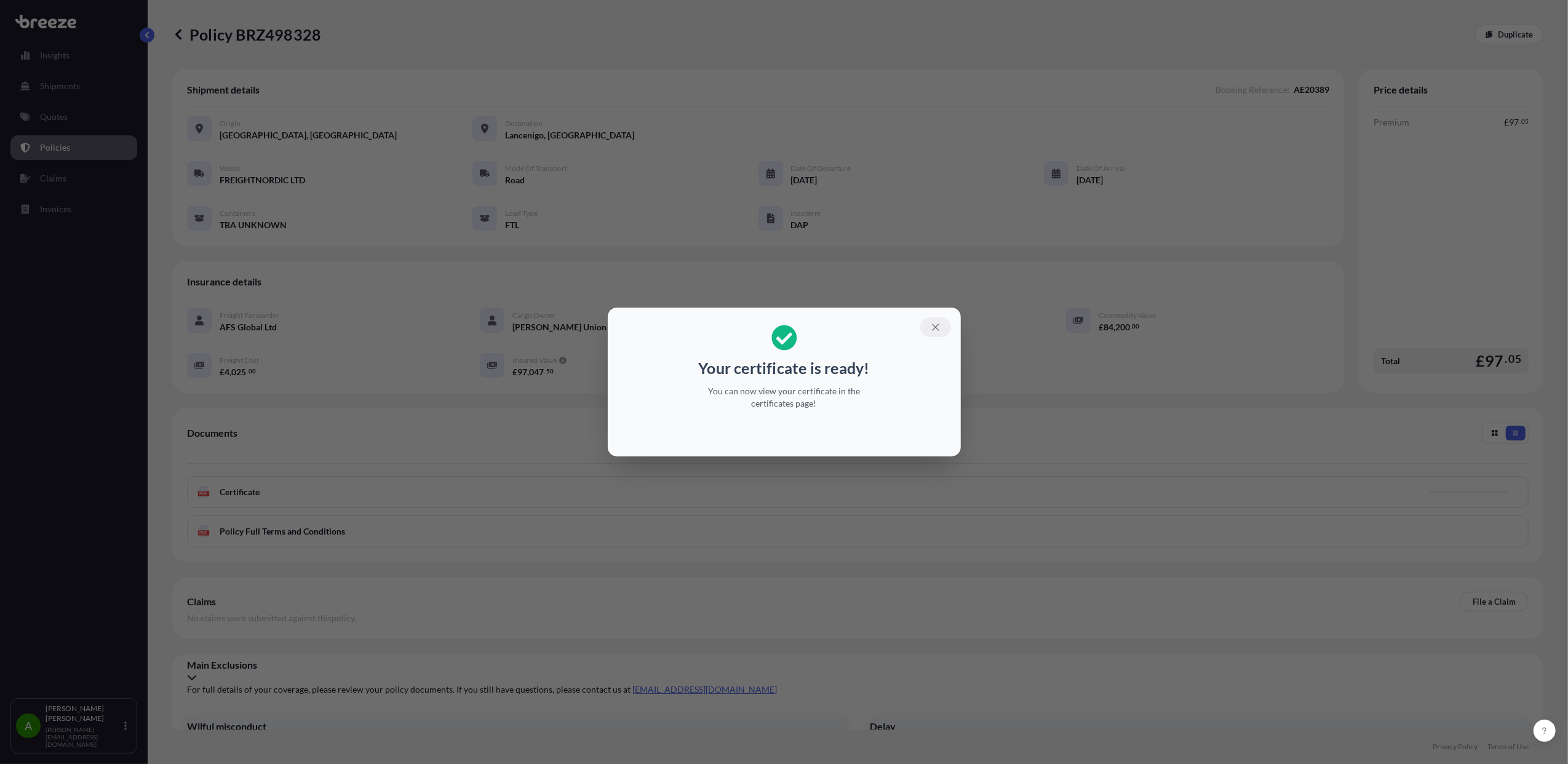
click at [935, 328] on icon "button" at bounding box center [935, 327] width 11 height 11
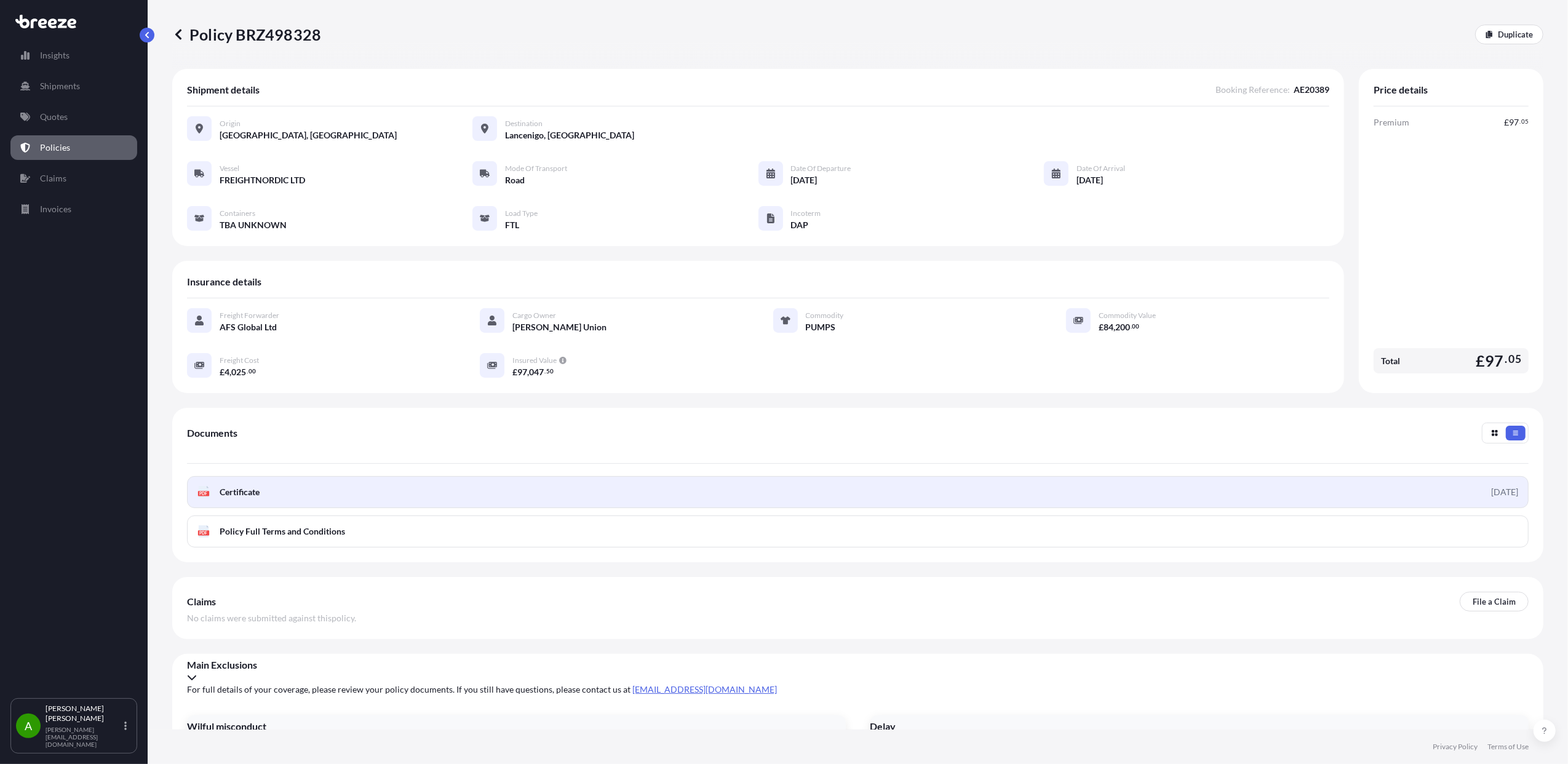
click at [1462, 498] on link "PDF Certificate [DATE]" at bounding box center [858, 492] width 1342 height 32
click at [374, 491] on link "PDF Certificate [DATE]" at bounding box center [858, 492] width 1342 height 32
